Goal: Book appointment/travel/reservation

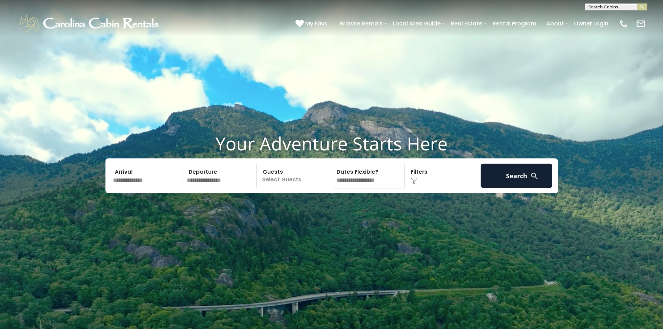
click at [207, 188] on input "text" at bounding box center [220, 175] width 72 height 24
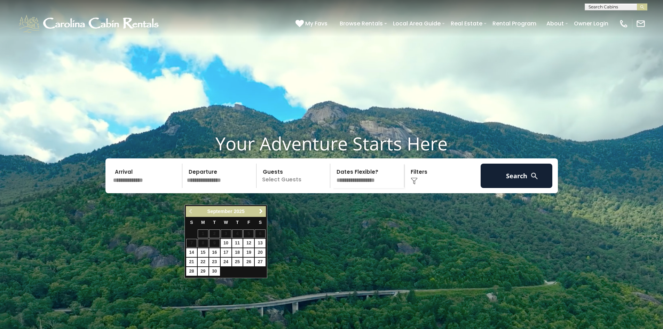
click at [153, 188] on input "text" at bounding box center [147, 175] width 72 height 24
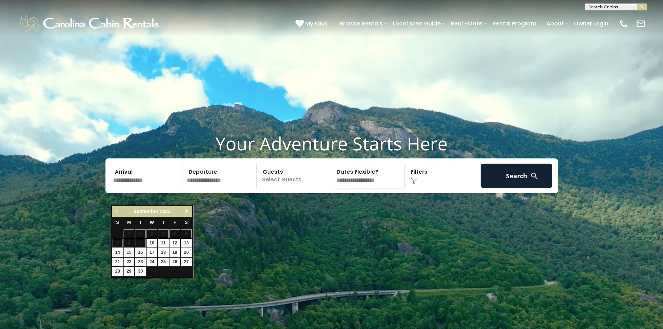
click at [187, 210] on span "Next" at bounding box center [187, 211] width 6 height 6
click at [184, 242] on link "11" at bounding box center [186, 243] width 11 height 9
type input "********"
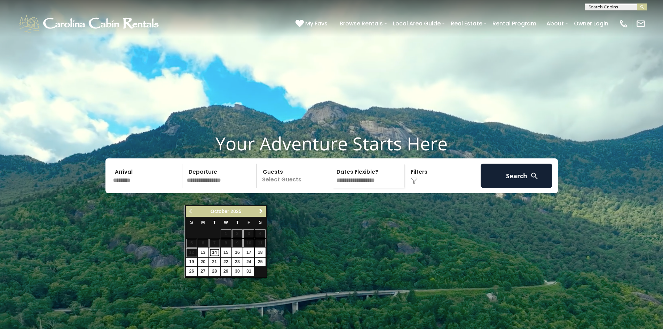
click at [215, 253] on link "14" at bounding box center [214, 252] width 11 height 9
type input "********"
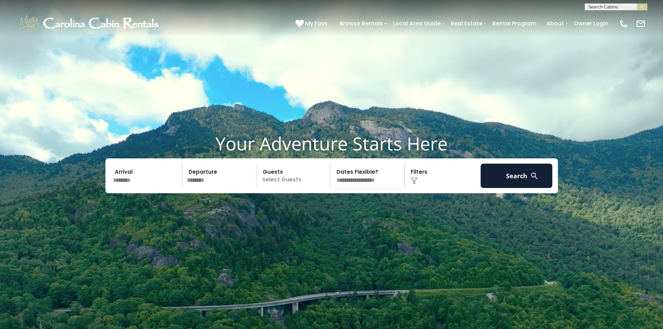
click at [295, 188] on p "Select Guests" at bounding box center [294, 175] width 72 height 24
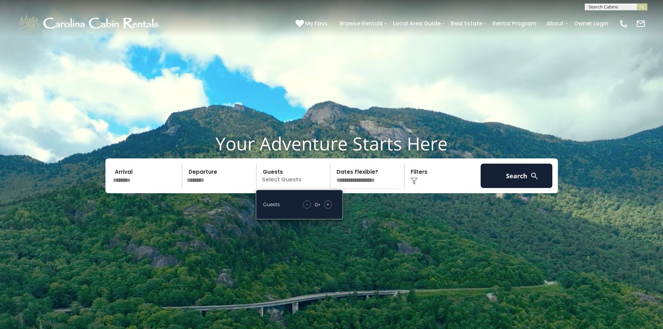
click at [330, 208] on div "+" at bounding box center [328, 204] width 8 height 8
click at [513, 188] on button "Search" at bounding box center [516, 175] width 72 height 24
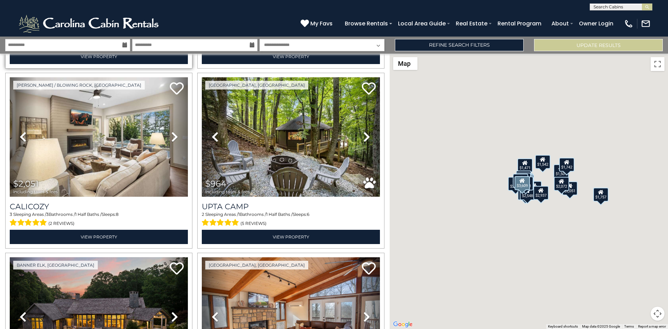
scroll to position [383, 0]
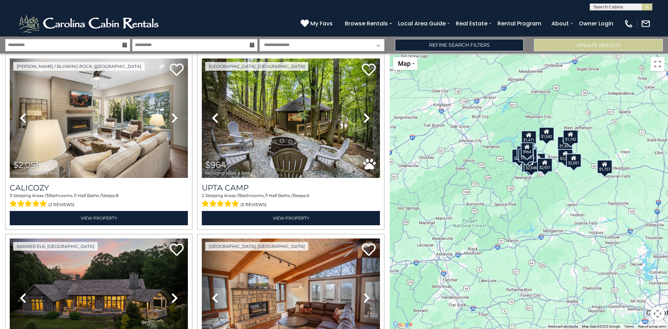
drag, startPoint x: 556, startPoint y: 284, endPoint x: 559, endPoint y: 256, distance: 28.0
click at [559, 256] on div "$1,991 $2,770 $3,609 $2,292 $2,051 $964 $5,766 $1,957 $3,158 $1,748 $2,211 $1,7…" at bounding box center [529, 191] width 278 height 275
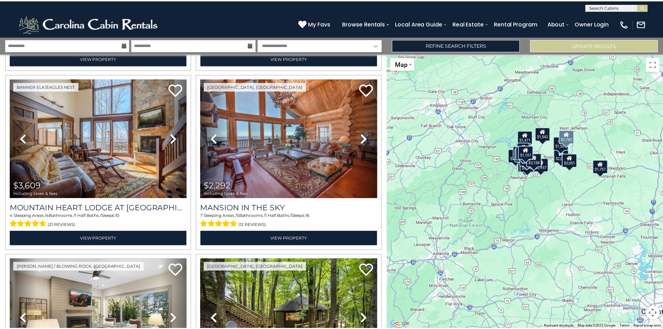
scroll to position [0, 0]
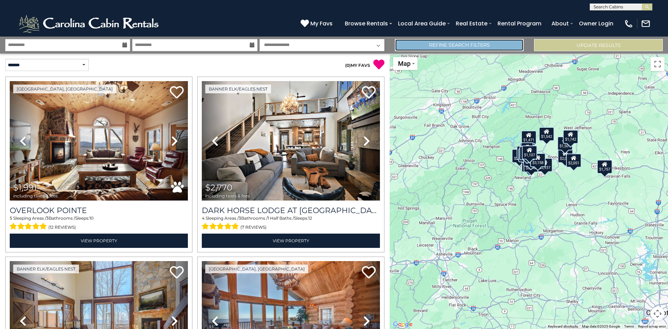
click at [468, 47] on link "Refine Search Filters" at bounding box center [459, 45] width 129 height 12
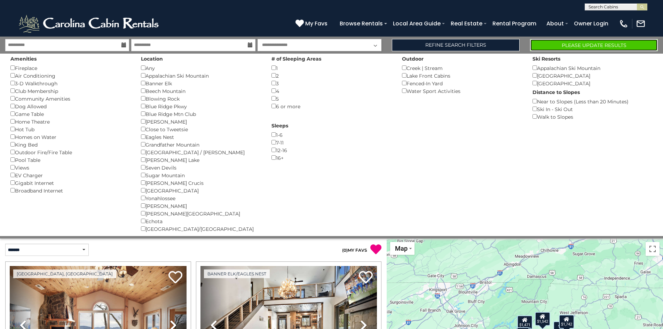
click at [561, 42] on button "Please Update Results" at bounding box center [594, 45] width 128 height 12
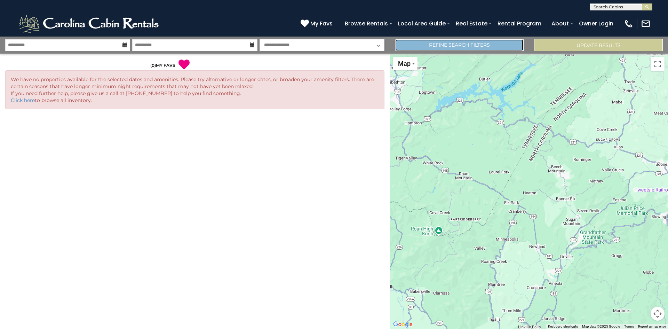
click at [480, 45] on link "Refine Search Filters" at bounding box center [459, 45] width 129 height 12
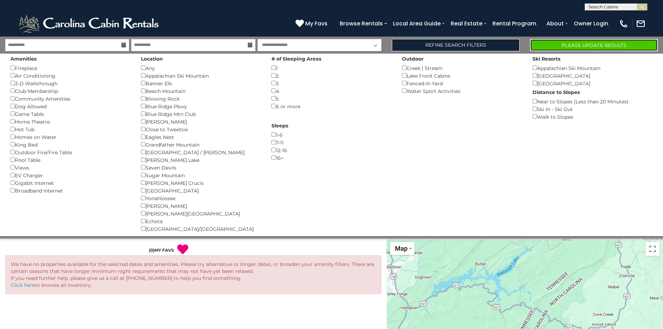
click at [545, 40] on button "Please Update Results" at bounding box center [594, 45] width 128 height 12
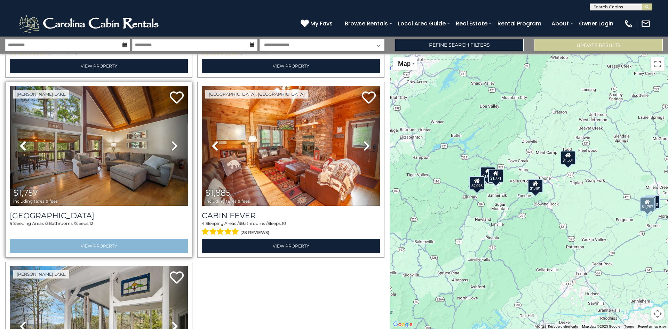
scroll to position [527, 0]
